Goal: Task Accomplishment & Management: Complete application form

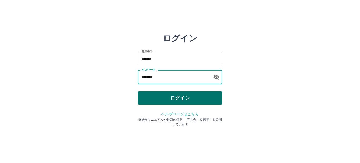
type input "********"
click at [203, 95] on button "ログイン" at bounding box center [180, 97] width 84 height 13
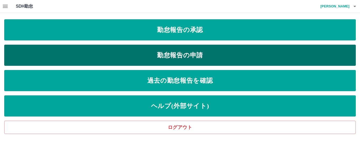
click at [221, 55] on link "勤怠報告の申請" at bounding box center [180, 55] width 352 height 21
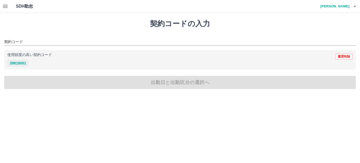
click at [21, 63] on button "39818001" at bounding box center [17, 63] width 21 height 6
type input "********"
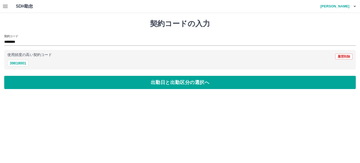
click at [68, 74] on div "契約コードの入力 契約コード ******** 使用頻度の高い契約コード 履歴削除 39818001 出勤日と出勤区分の選択へ" at bounding box center [180, 54] width 360 height 82
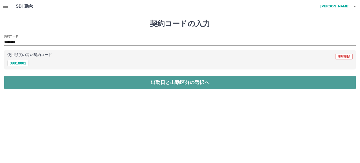
click at [69, 80] on button "出勤日と出勤区分の選択へ" at bounding box center [180, 82] width 352 height 13
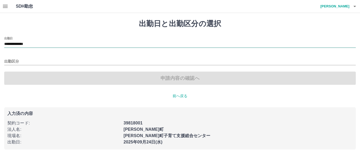
click at [67, 43] on input "**********" at bounding box center [180, 44] width 352 height 7
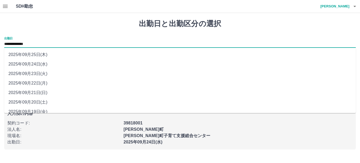
click at [39, 82] on li "2025年09月22日(月)" at bounding box center [180, 82] width 352 height 9
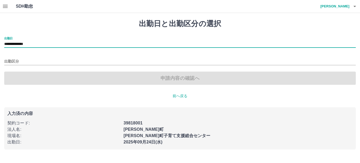
type input "**********"
click at [56, 60] on input "出勤区分" at bounding box center [180, 61] width 352 height 7
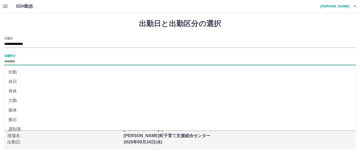
click at [28, 73] on li "出勤" at bounding box center [180, 71] width 352 height 9
type input "**"
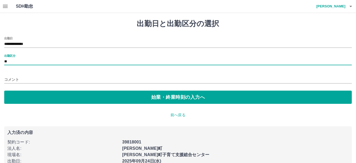
click at [49, 76] on input "コメント" at bounding box center [177, 80] width 347 height 8
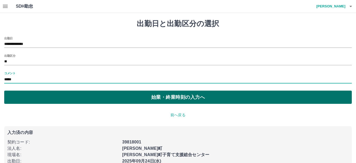
type input "*****"
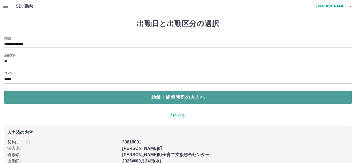
click at [149, 98] on button "始業・終業時刻の入力へ" at bounding box center [177, 96] width 347 height 13
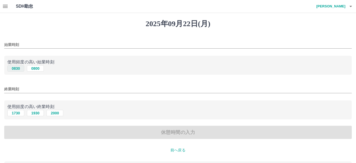
click at [13, 67] on button "0830" at bounding box center [15, 68] width 17 height 6
type input "****"
click at [28, 85] on input "終業時刻" at bounding box center [177, 89] width 347 height 8
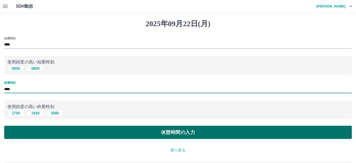
type input "****"
click at [132, 130] on button "休憩時間の入力" at bounding box center [177, 131] width 347 height 13
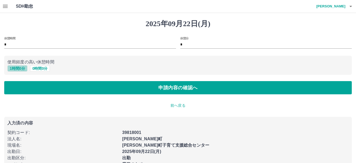
click at [16, 68] on button "1 時間 0 分" at bounding box center [17, 68] width 20 height 6
type input "*"
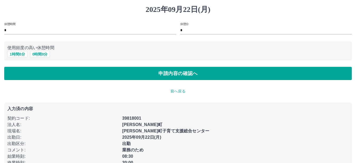
scroll to position [28, 0]
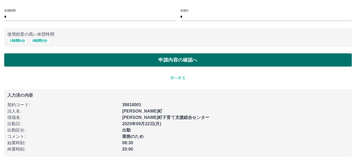
click at [151, 59] on button "申請内容の確認へ" at bounding box center [177, 59] width 347 height 13
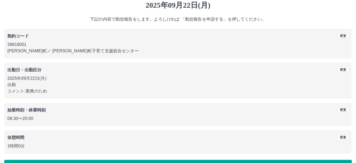
scroll to position [35, 0]
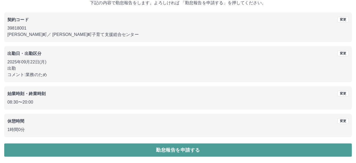
click at [125, 150] on button "勤怠報告を申請する" at bounding box center [177, 149] width 347 height 13
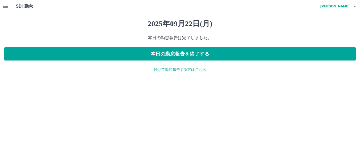
click at [186, 69] on p "続けて勤怠報告する方はこちら" at bounding box center [180, 70] width 352 height 6
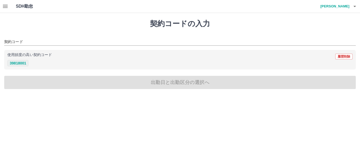
click at [26, 62] on button "39818001" at bounding box center [17, 63] width 21 height 6
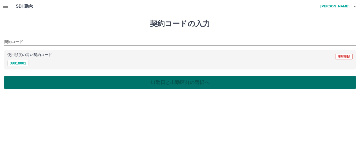
type input "********"
click at [82, 87] on button "出勤日と出勤区分の選択へ" at bounding box center [180, 82] width 352 height 13
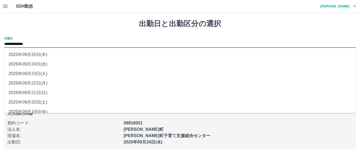
click at [68, 44] on input "**********" at bounding box center [180, 44] width 352 height 7
click at [43, 72] on li "2025年09月23日(火)" at bounding box center [180, 73] width 352 height 9
type input "**********"
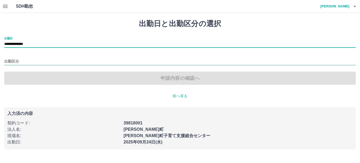
click at [42, 58] on input "出勤区分" at bounding box center [180, 61] width 352 height 7
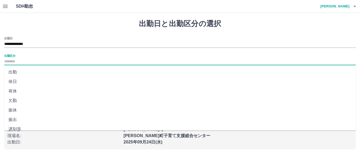
click at [34, 82] on li "休日" at bounding box center [180, 81] width 352 height 9
type input "**"
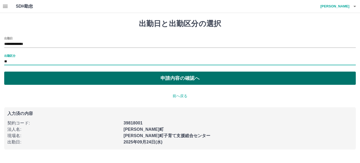
click at [106, 80] on button "申請内容の確認へ" at bounding box center [180, 77] width 352 height 13
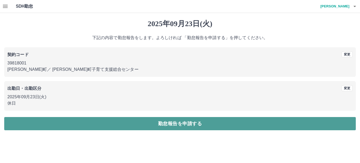
click at [120, 123] on button "勤怠報告を申請する" at bounding box center [180, 123] width 352 height 13
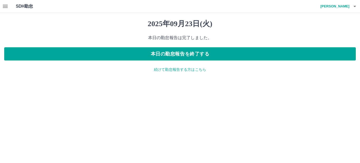
click at [5, 5] on icon "button" at bounding box center [5, 6] width 5 height 3
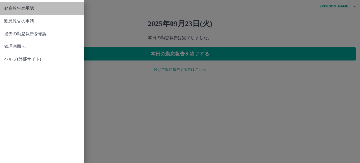
click at [55, 7] on span "勤怠報告の承認" at bounding box center [42, 8] width 76 height 6
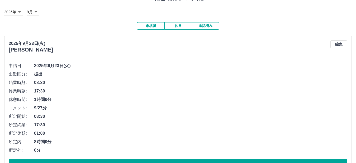
scroll to position [53, 0]
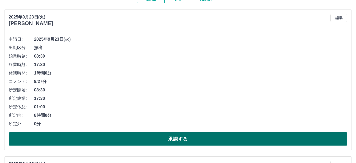
click at [242, 134] on button "承認する" at bounding box center [178, 138] width 338 height 13
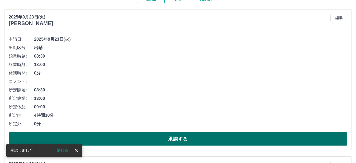
click at [216, 135] on button "承認する" at bounding box center [178, 138] width 338 height 13
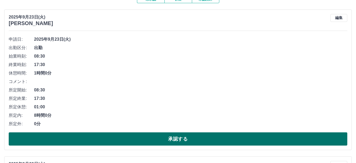
click at [243, 141] on button "承認する" at bounding box center [178, 138] width 338 height 13
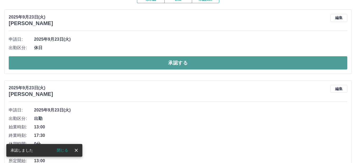
click at [274, 65] on button "承認する" at bounding box center [178, 62] width 338 height 13
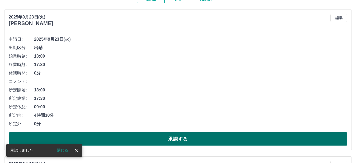
click at [273, 135] on button "承認する" at bounding box center [178, 138] width 338 height 13
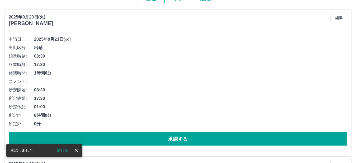
click at [273, 135] on button "承認する" at bounding box center [178, 138] width 338 height 13
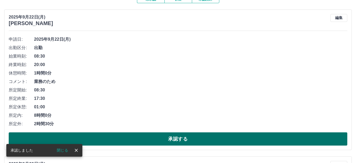
click at [277, 135] on button "承認する" at bounding box center [178, 138] width 338 height 13
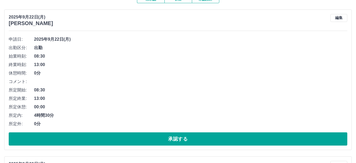
click at [277, 135] on button "承認する" at bounding box center [178, 138] width 338 height 13
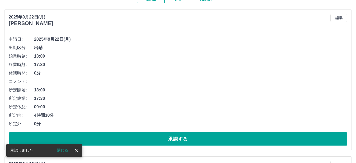
click at [277, 135] on button "承認する" at bounding box center [178, 138] width 338 height 13
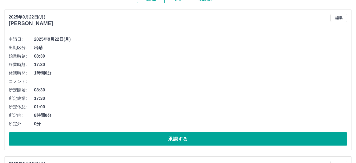
click at [277, 135] on button "承認する" at bounding box center [178, 138] width 338 height 13
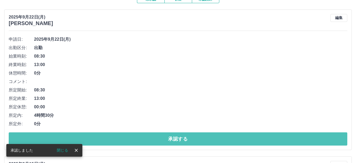
click at [277, 135] on button "承認する" at bounding box center [178, 138] width 338 height 13
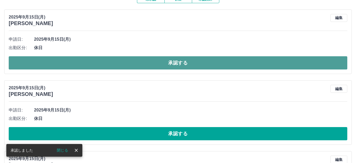
click at [266, 64] on button "承認する" at bounding box center [178, 62] width 338 height 13
click at [265, 64] on button "承認する" at bounding box center [178, 62] width 338 height 13
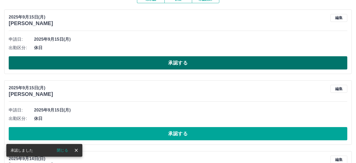
click at [283, 63] on button "承認する" at bounding box center [178, 62] width 338 height 13
click at [296, 63] on button "承認する" at bounding box center [178, 62] width 338 height 13
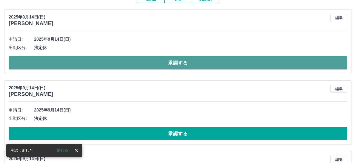
click at [275, 61] on button "承認する" at bounding box center [178, 62] width 338 height 13
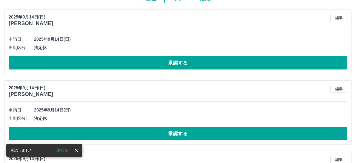
click at [275, 61] on button "承認する" at bounding box center [178, 62] width 338 height 13
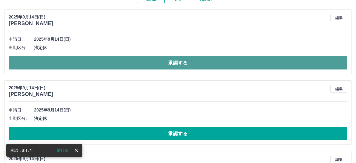
click at [263, 65] on button "承認する" at bounding box center [178, 62] width 338 height 13
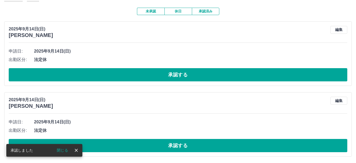
scroll to position [41, 0]
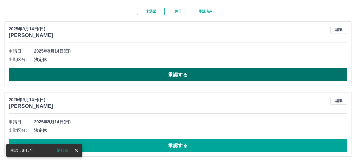
click at [250, 73] on button "承認する" at bounding box center [178, 74] width 338 height 13
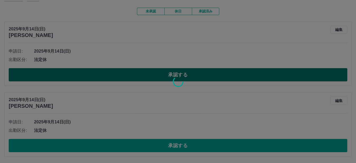
scroll to position [0, 0]
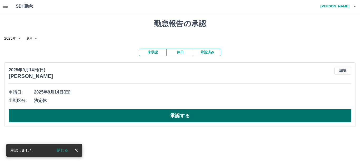
click at [246, 114] on button "承認する" at bounding box center [180, 115] width 343 height 13
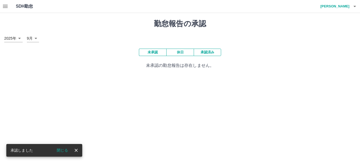
click at [208, 51] on button "承認済み" at bounding box center [207, 51] width 27 height 7
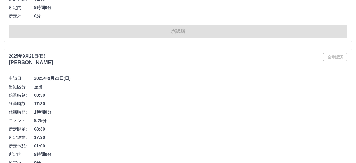
scroll to position [1845, 0]
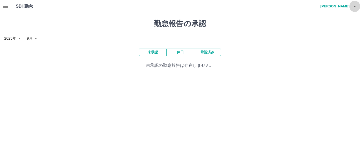
click at [355, 6] on icon "button" at bounding box center [355, 6] width 6 height 6
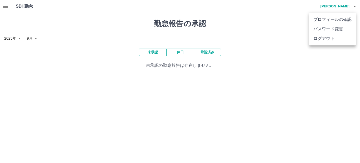
click at [336, 40] on li "ログアウト" at bounding box center [332, 38] width 47 height 9
